Goal: Navigation & Orientation: Find specific page/section

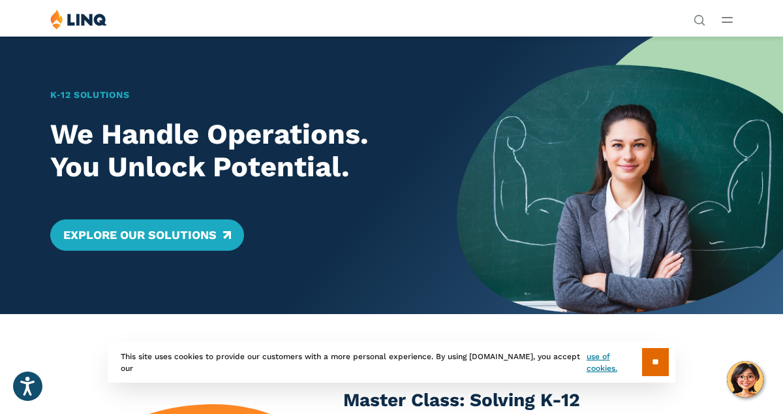
click at [725, 23] on button "Open Main Menu" at bounding box center [726, 19] width 11 height 14
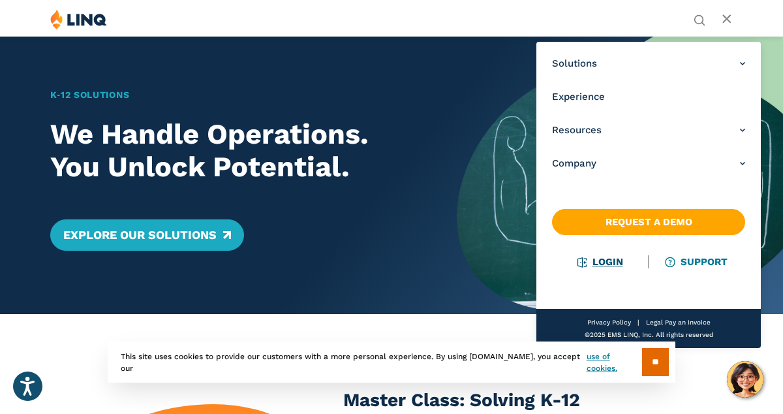
click at [600, 260] on link "Login" at bounding box center [600, 262] width 45 height 12
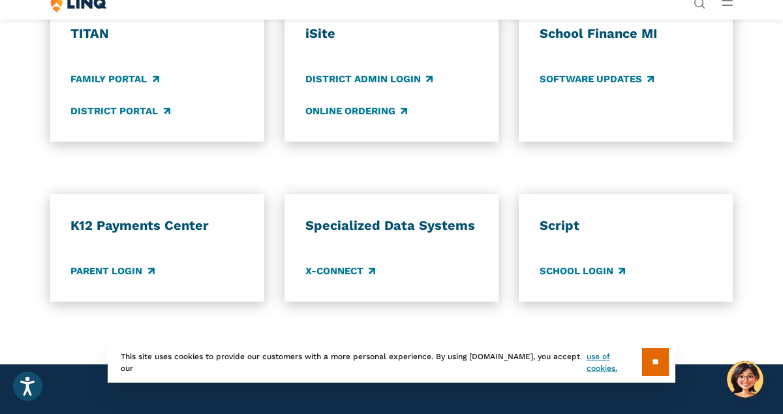
scroll to position [939, 0]
click at [130, 268] on link "Parent Login" at bounding box center [112, 270] width 84 height 14
